Goal: Task Accomplishment & Management: Manage account settings

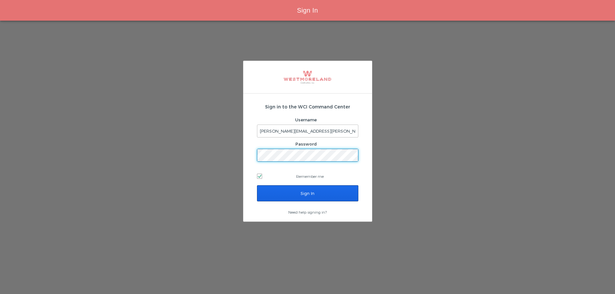
click at [269, 194] on input "Sign In" at bounding box center [307, 193] width 101 height 16
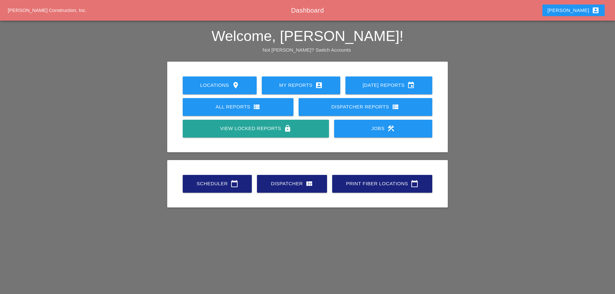
click at [231, 183] on icon "calendar_today" at bounding box center [235, 184] width 8 height 8
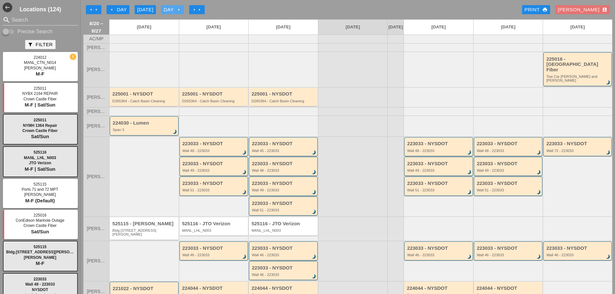
click at [178, 9] on icon "arrow_right" at bounding box center [178, 9] width 5 height 5
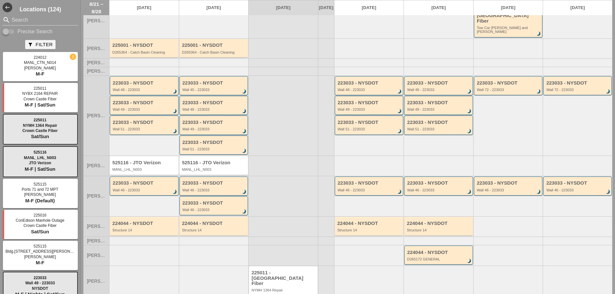
scroll to position [58, 0]
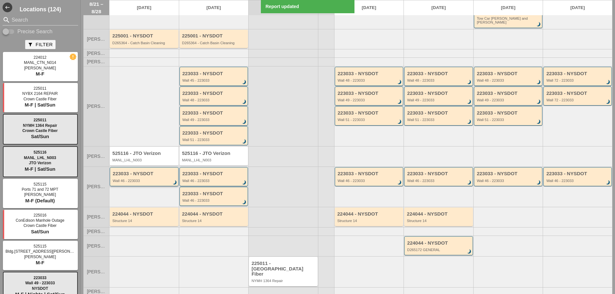
click at [162, 173] on div "223033 - NYSDOT Wall 46 - 223033 brightness_3" at bounding box center [145, 177] width 64 height 12
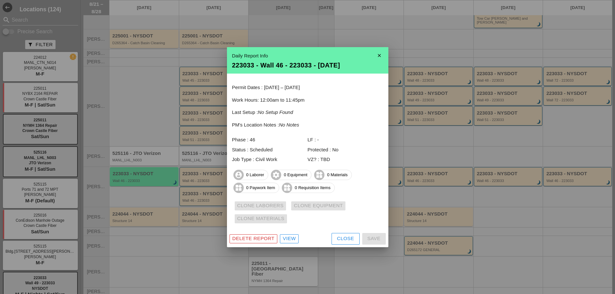
click at [340, 237] on div "Close" at bounding box center [345, 238] width 17 height 7
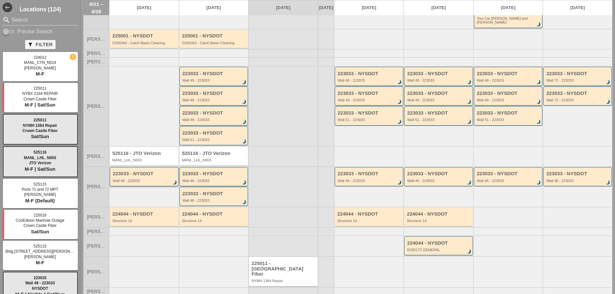
click at [135, 171] on div "223033 - NYSDOT" at bounding box center [145, 173] width 64 height 5
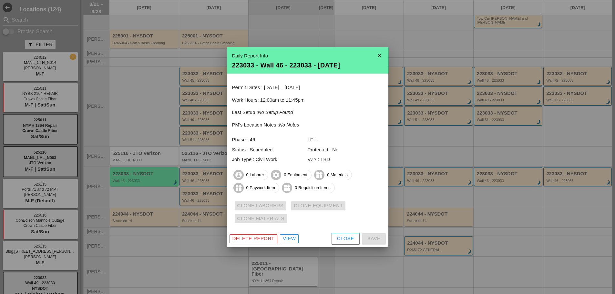
click at [263, 239] on div "Delete Report" at bounding box center [254, 238] width 42 height 7
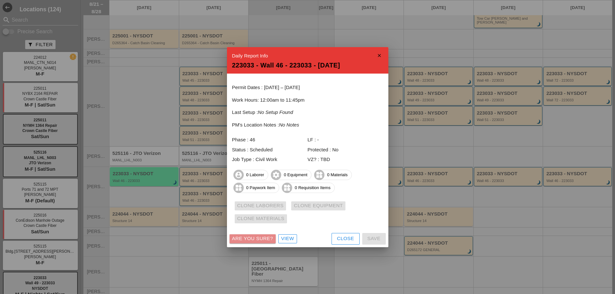
click at [263, 239] on div "Are you sure?" at bounding box center [252, 238] width 41 height 7
